Goal: Navigation & Orientation: Understand site structure

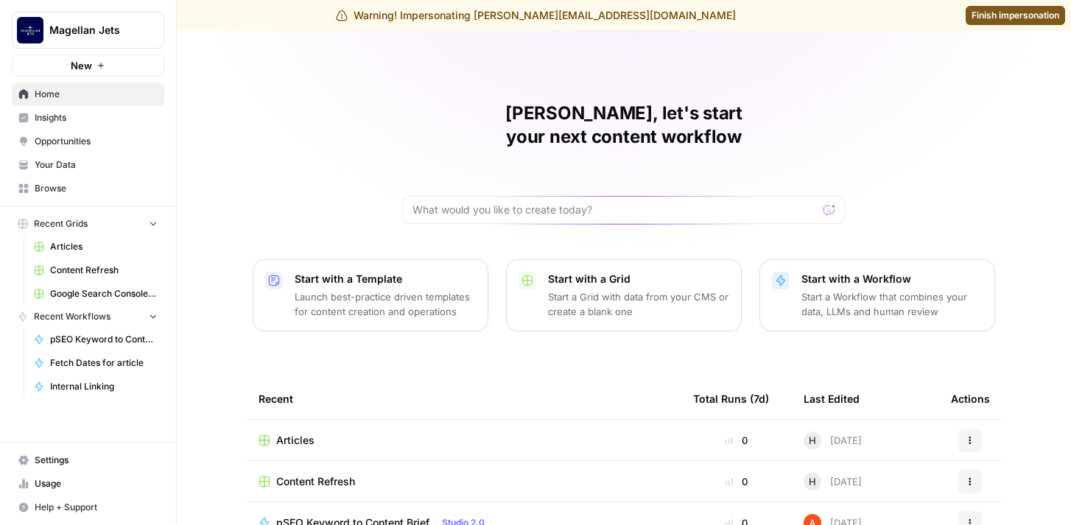
click at [85, 120] on span "Insights" at bounding box center [96, 117] width 123 height 13
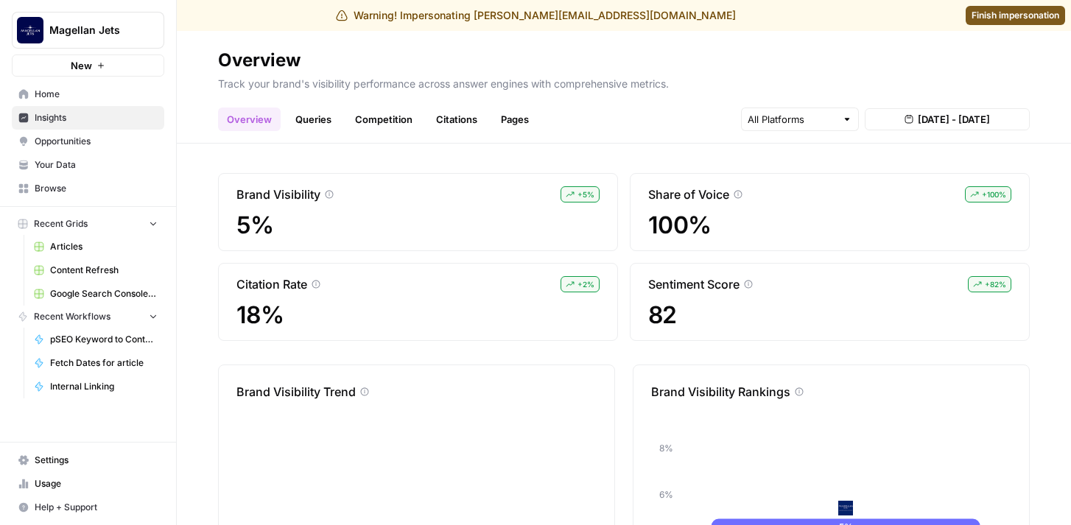
click at [320, 116] on link "Queries" at bounding box center [313, 120] width 54 height 24
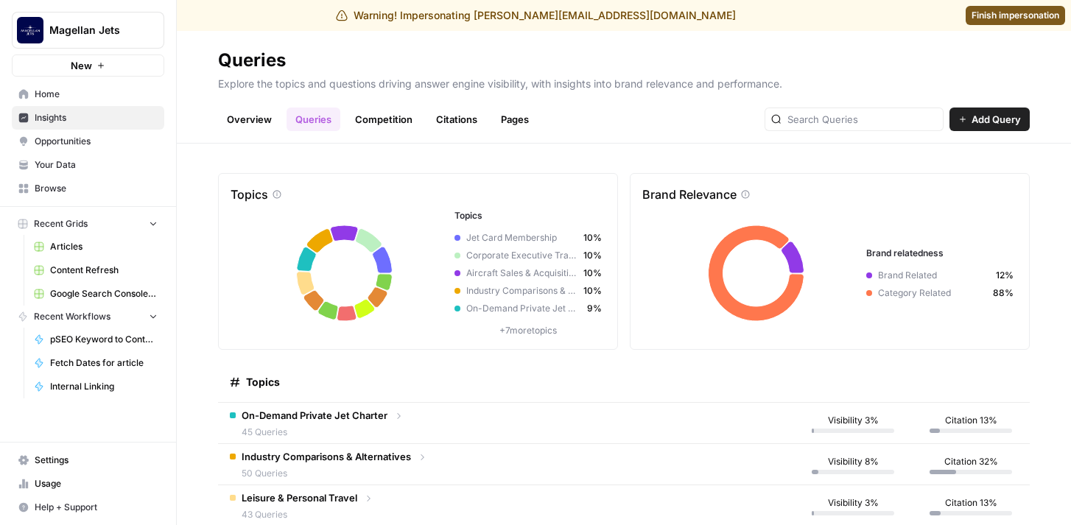
click at [178, 32] on icon "button" at bounding box center [179, 29] width 10 height 10
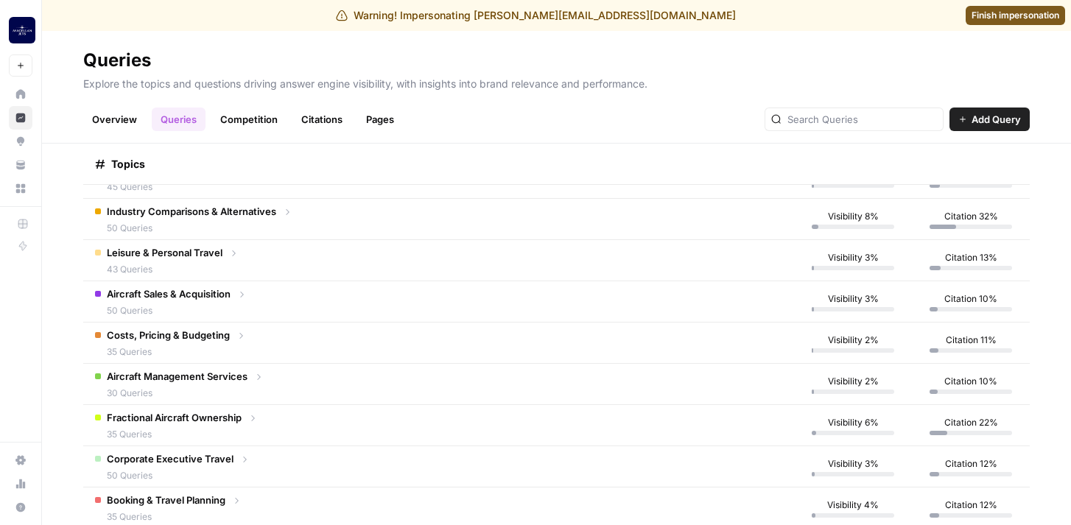
scroll to position [133, 0]
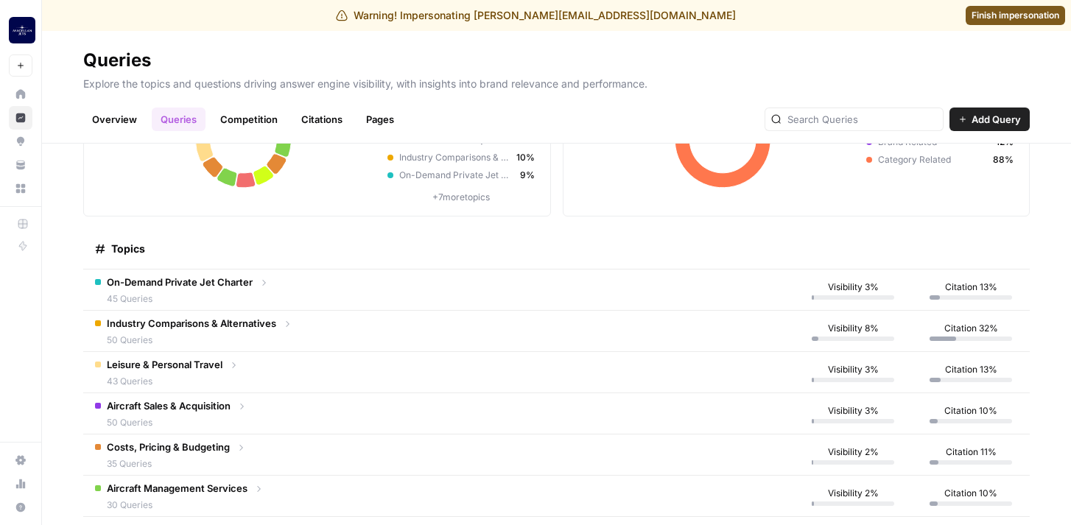
click at [409, 289] on td "On-Demand Private Jet Charter 45 Queries" at bounding box center [438, 290] width 711 height 41
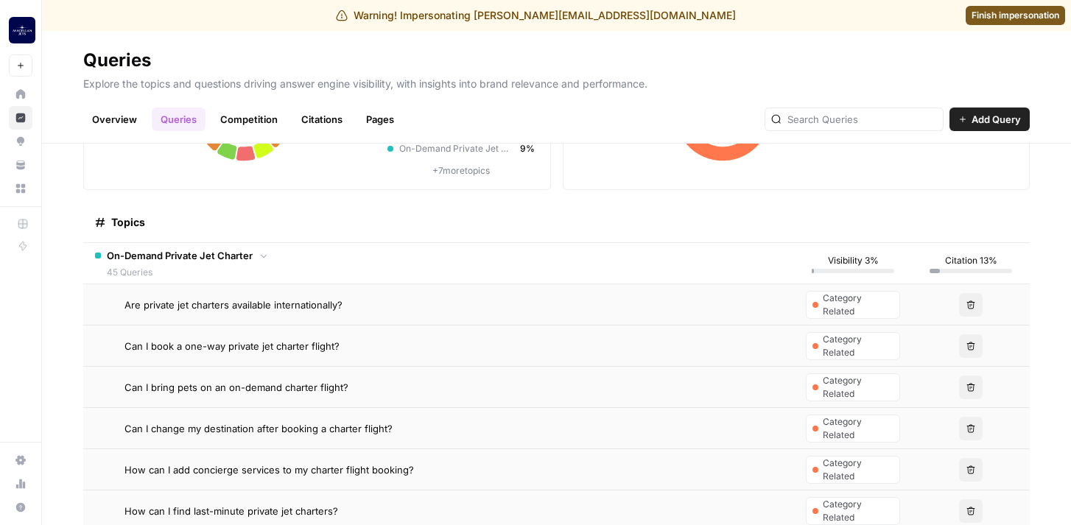
scroll to position [163, 0]
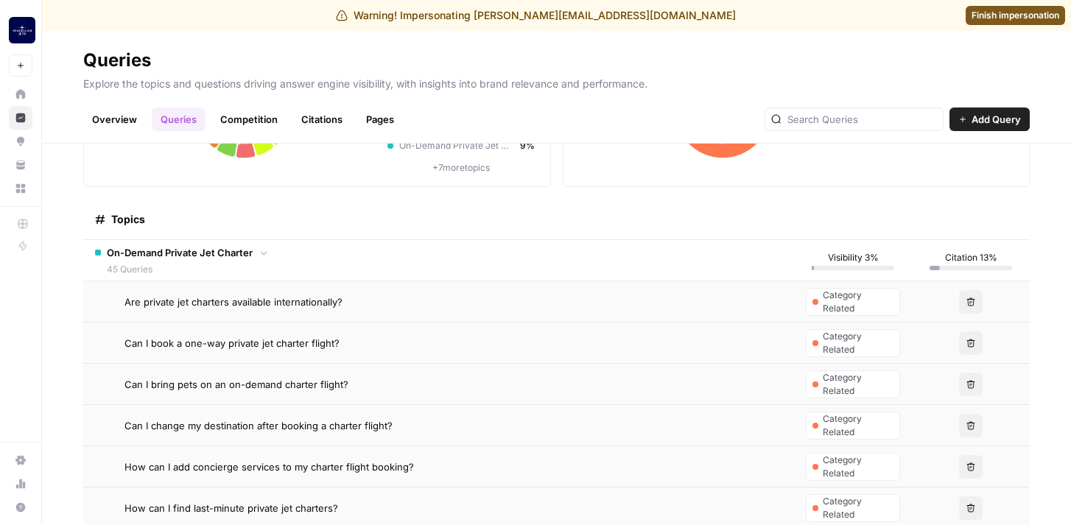
click at [406, 303] on div "Are private jet charters available internationally?" at bounding box center [453, 302] width 658 height 15
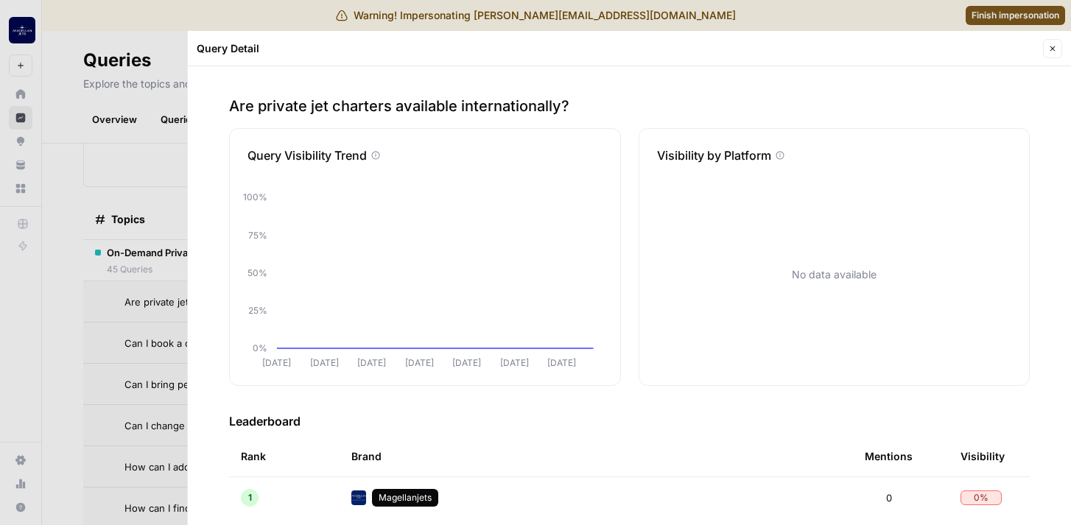
click at [1053, 47] on icon "button" at bounding box center [1052, 48] width 9 height 9
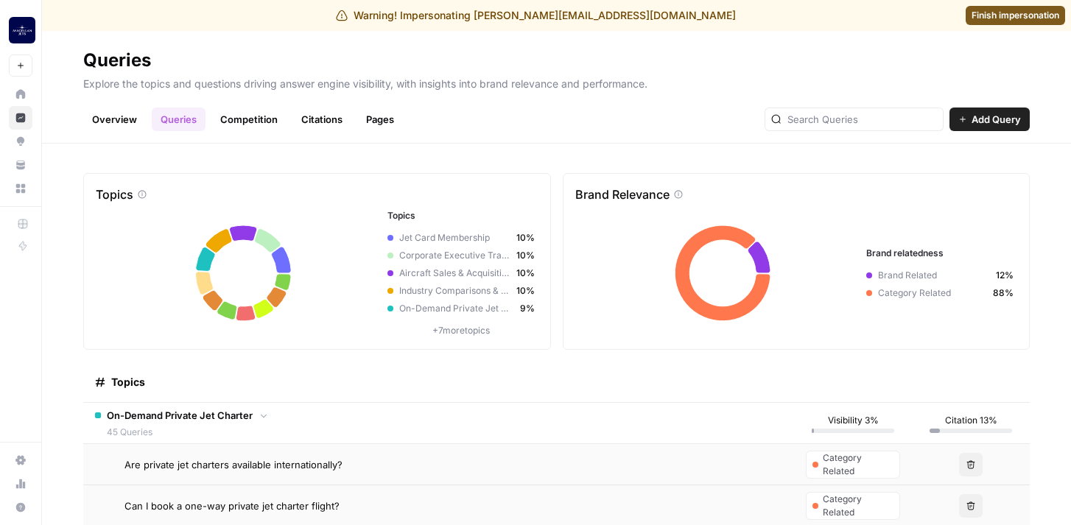
click at [266, 119] on link "Competition" at bounding box center [248, 120] width 75 height 24
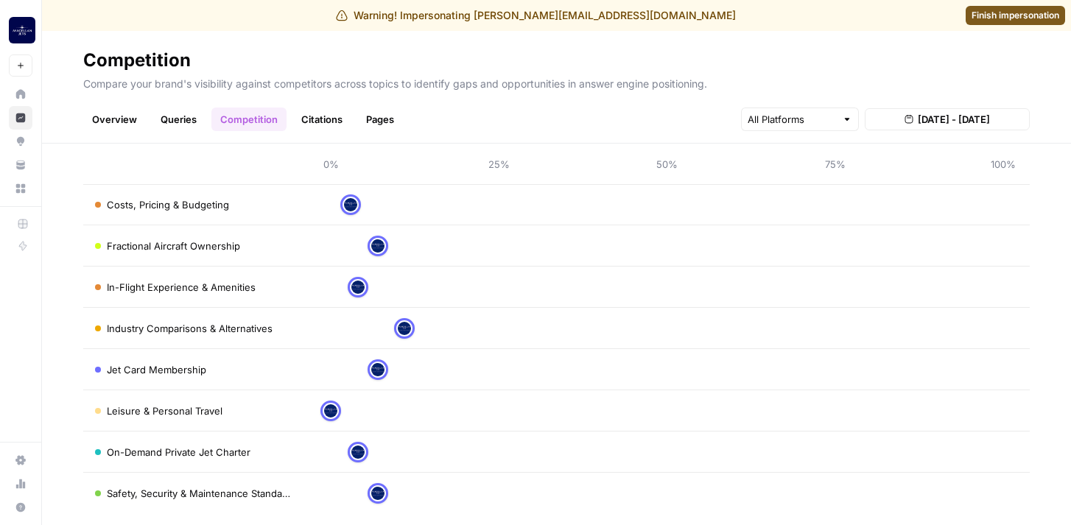
scroll to position [243, 0]
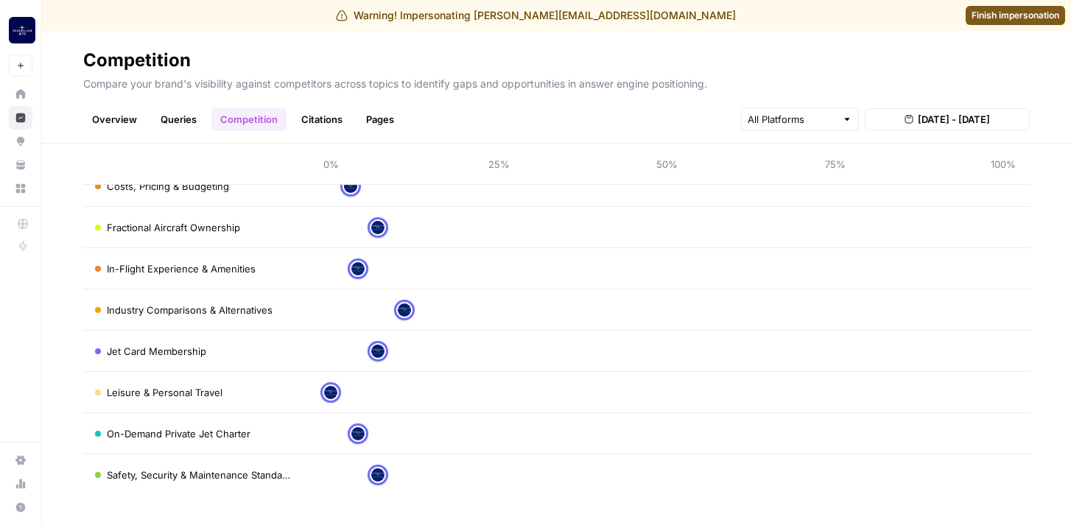
click at [110, 118] on link "Overview" at bounding box center [114, 120] width 63 height 24
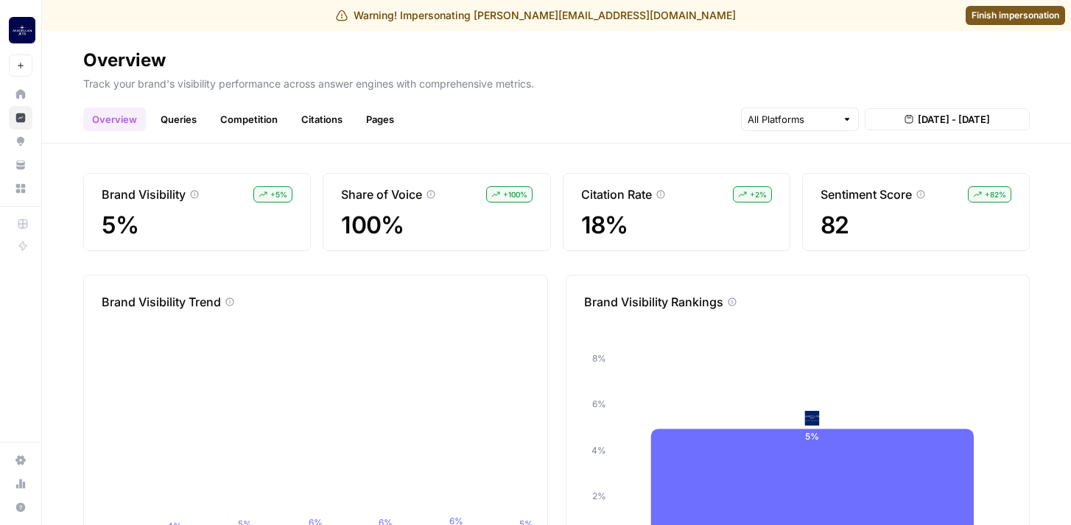
click at [376, 124] on link "Pages" at bounding box center [380, 120] width 46 height 24
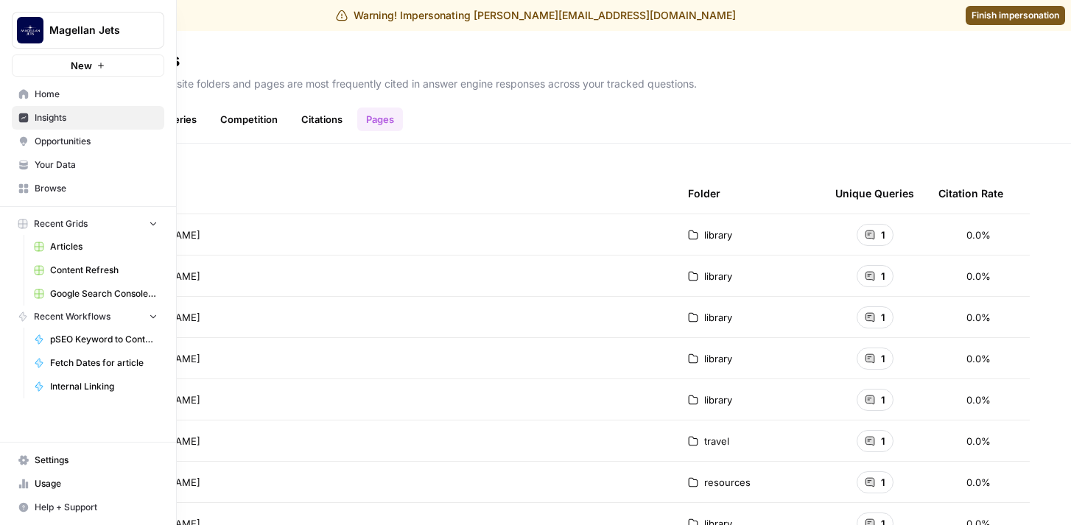
click at [29, 99] on link "Home" at bounding box center [88, 94] width 152 height 24
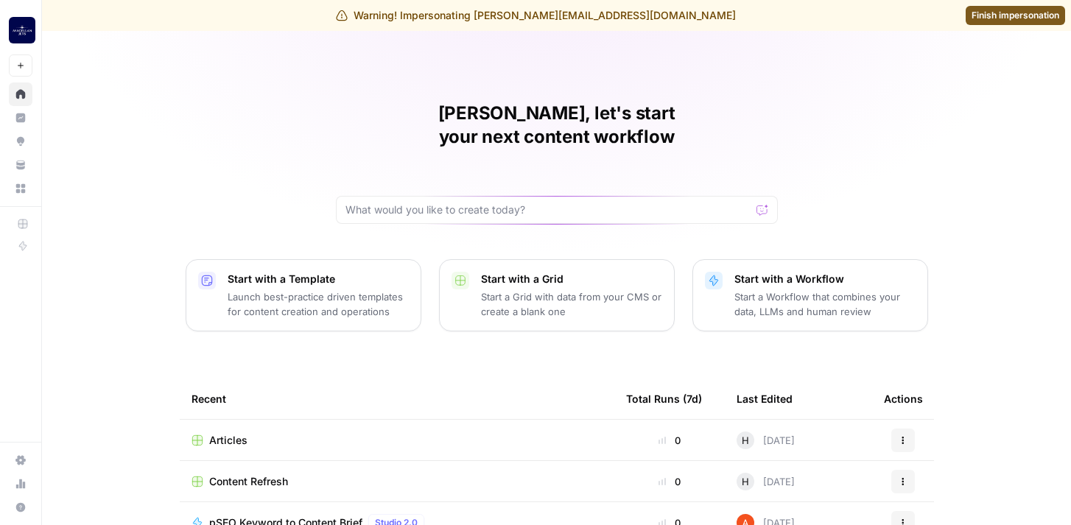
click at [976, 15] on span "Finish impersonation" at bounding box center [1015, 15] width 88 height 13
